Goal: Communication & Community: Answer question/provide support

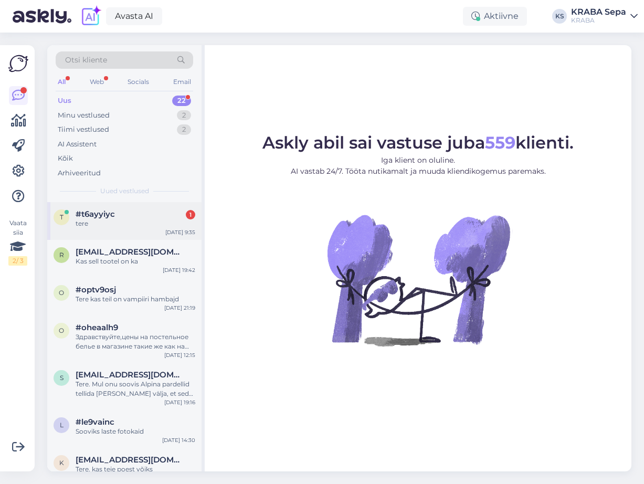
click at [94, 221] on div "tere" at bounding box center [136, 223] width 120 height 9
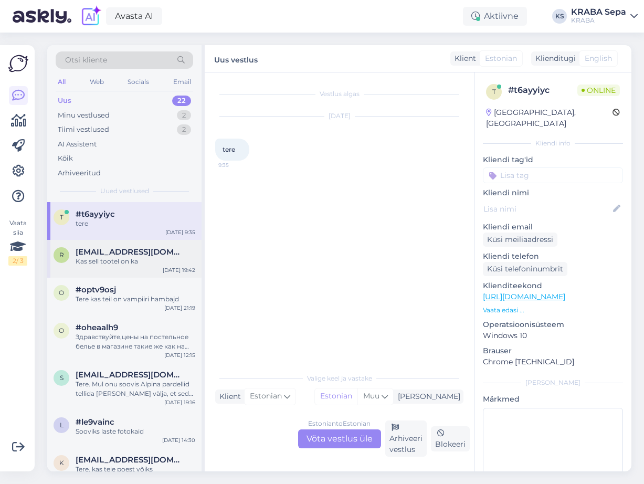
click at [97, 259] on div "Kas sell tootel on ka" at bounding box center [136, 261] width 120 height 9
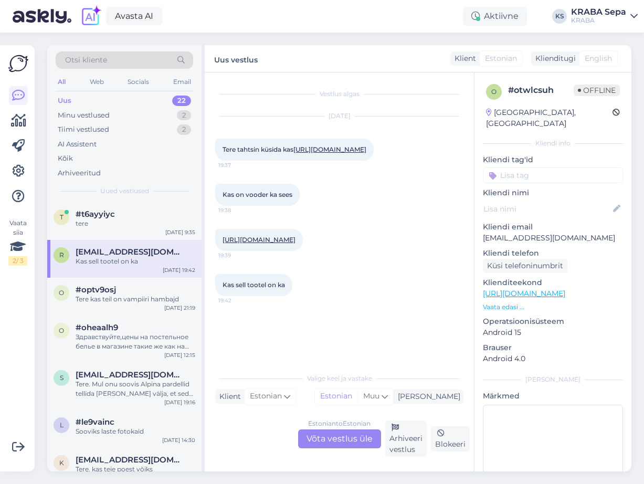
scroll to position [16, 0]
click at [116, 225] on div "tere" at bounding box center [136, 223] width 120 height 9
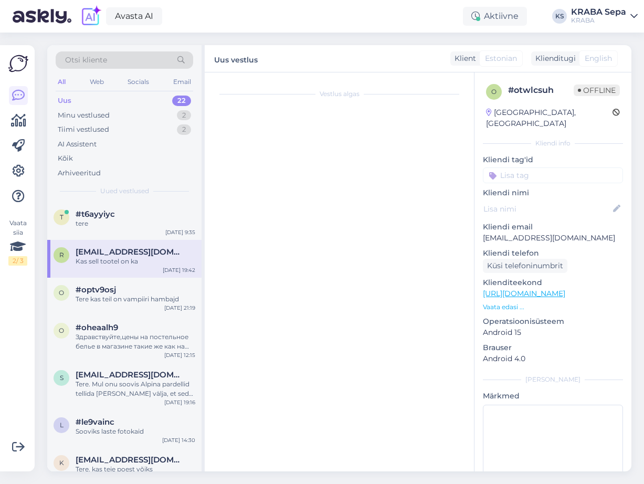
scroll to position [0, 0]
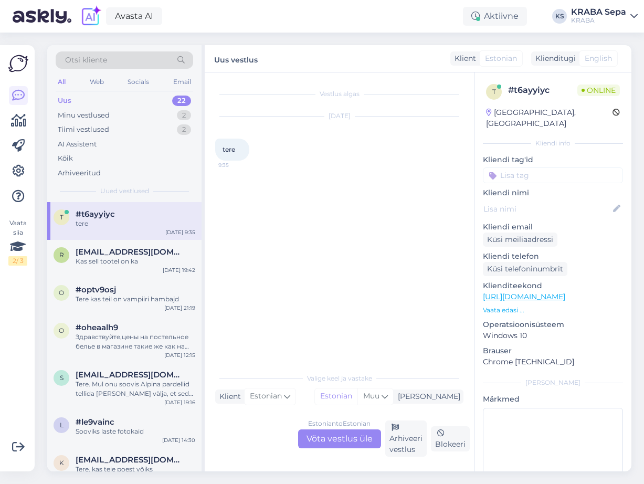
click at [338, 441] on div "Estonian to Estonian Võta vestlus üle" at bounding box center [339, 439] width 83 height 19
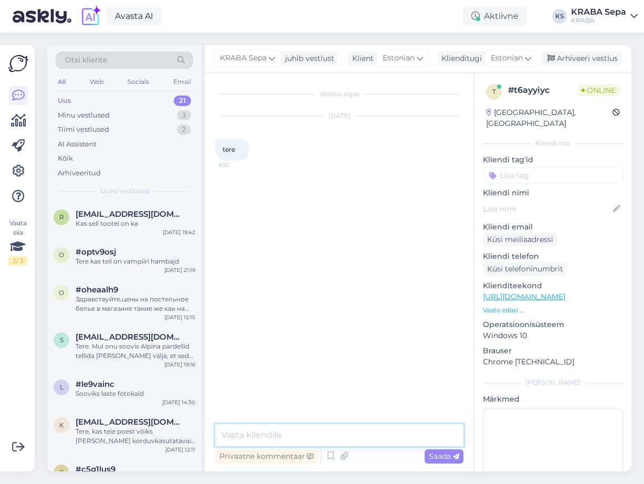
click at [342, 442] on textarea at bounding box center [339, 435] width 248 height 22
type textarea "Tere"
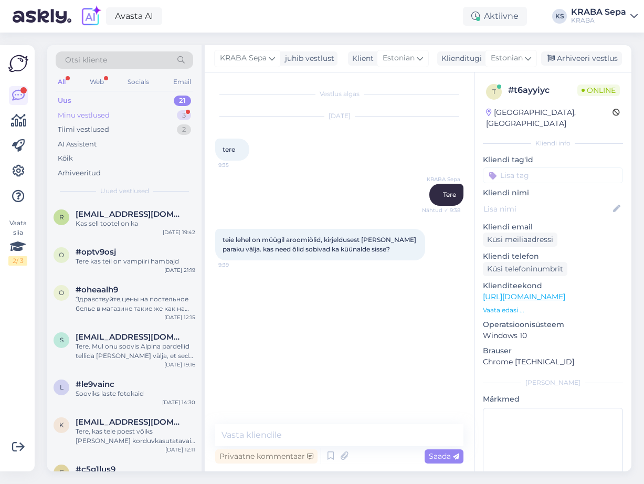
click at [146, 114] on div "Minu vestlused 3" at bounding box center [125, 115] width 138 height 15
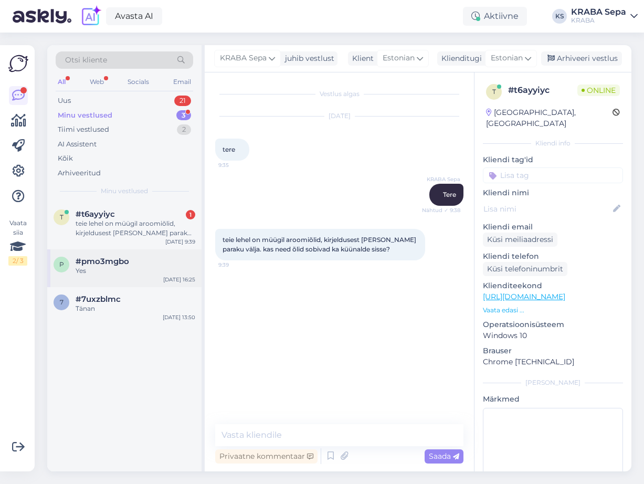
click at [158, 275] on div "Yes" at bounding box center [136, 270] width 120 height 9
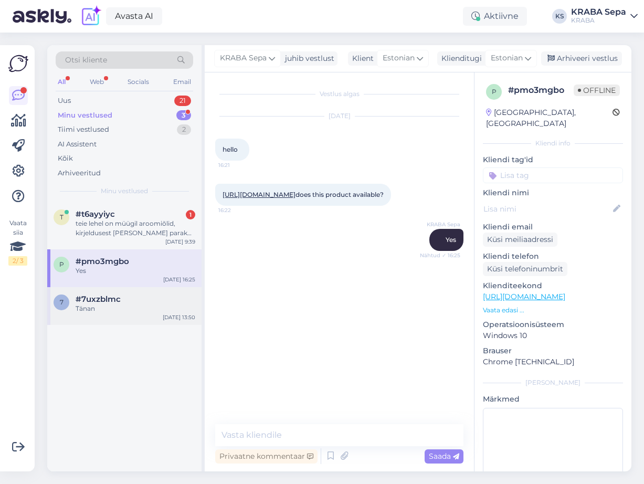
click at [149, 304] on div "Tänan" at bounding box center [136, 308] width 120 height 9
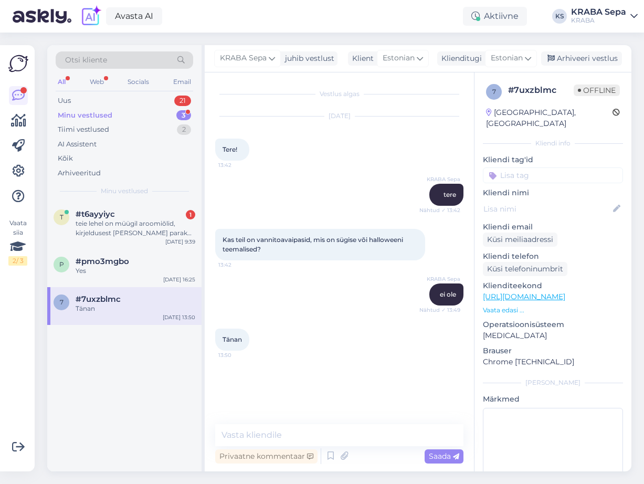
click at [124, 117] on div "Minu vestlused 3" at bounding box center [125, 115] width 138 height 15
click at [111, 132] on div "Tiimi vestlused 2" at bounding box center [125, 129] width 138 height 15
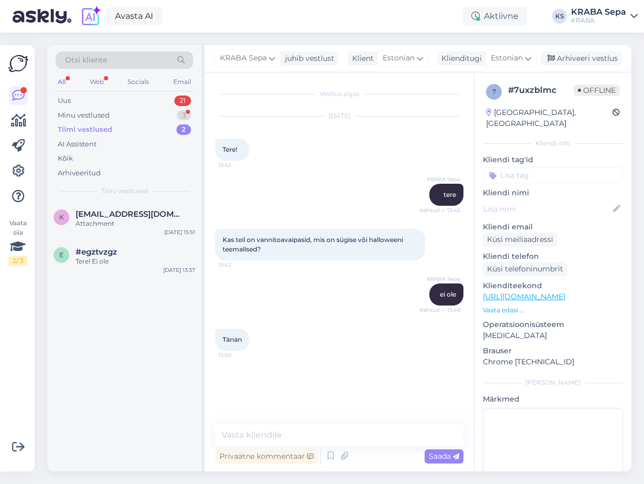
click at [179, 413] on div "k [EMAIL_ADDRESS][DOMAIN_NAME] Attachment [DATE] 15:51 e #egztvzgz Tere! Ei ole…" at bounding box center [124, 336] width 154 height 269
click at [124, 226] on div "Attachment" at bounding box center [136, 223] width 120 height 9
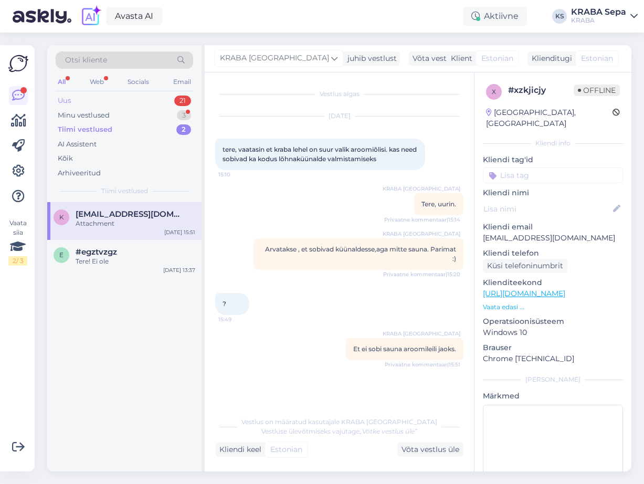
click at [122, 100] on div "Uus 21" at bounding box center [125, 100] width 138 height 15
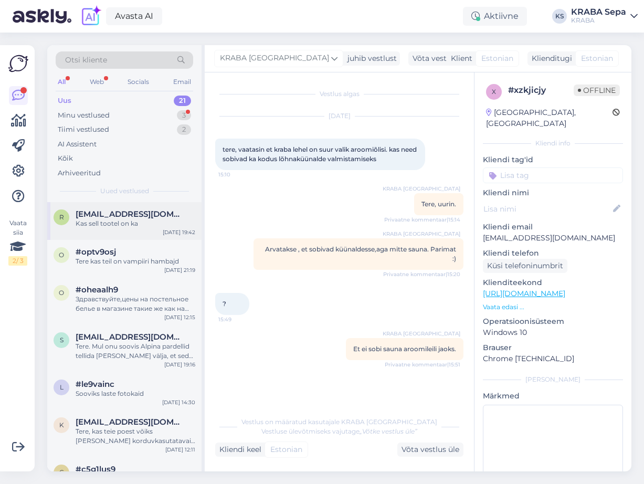
click at [107, 213] on span "[EMAIL_ADDRESS][DOMAIN_NAME]" at bounding box center [130, 214] width 109 height 9
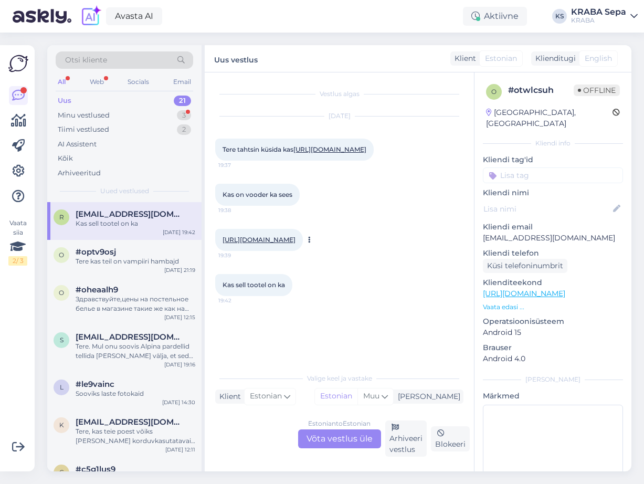
scroll to position [16, 0]
click at [129, 119] on div "Minu vestlused 3" at bounding box center [125, 115] width 138 height 15
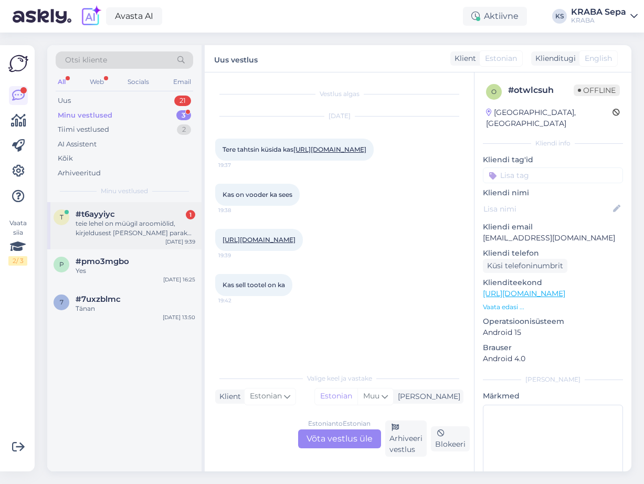
drag, startPoint x: 126, startPoint y: 223, endPoint x: 268, endPoint y: 333, distance: 179.7
click at [127, 222] on div "teie lehel on müügil aroomiõlid, kirjeldusest [PERSON_NAME] paraku välja. kas n…" at bounding box center [136, 228] width 120 height 19
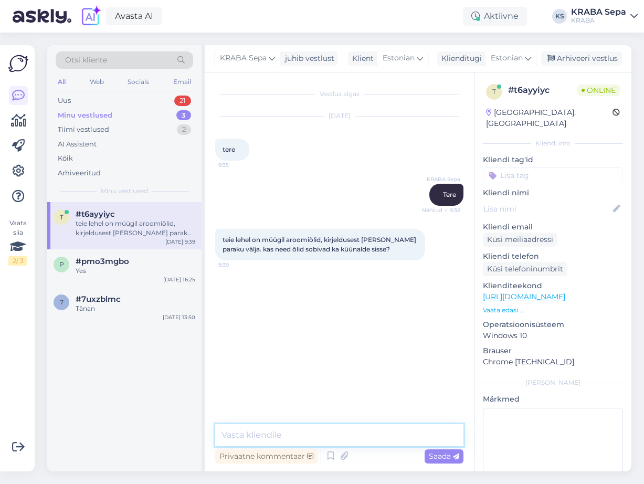
click at [355, 446] on textarea at bounding box center [339, 435] width 248 height 22
type textarea "Jah sobivad küünalde sisse."
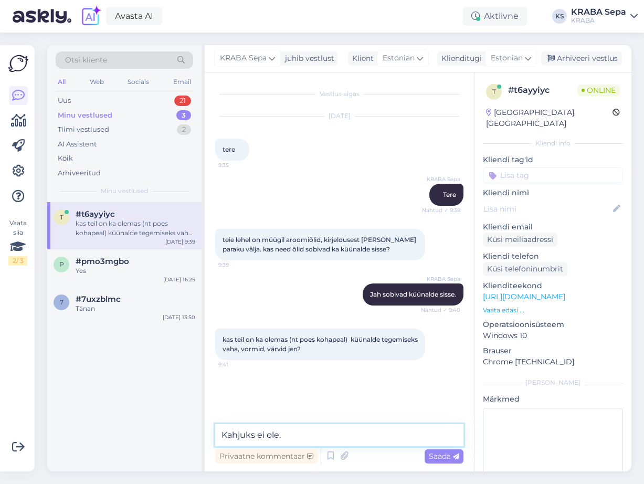
type textarea "Kahjuks ei ole."
